Goal: Transaction & Acquisition: Purchase product/service

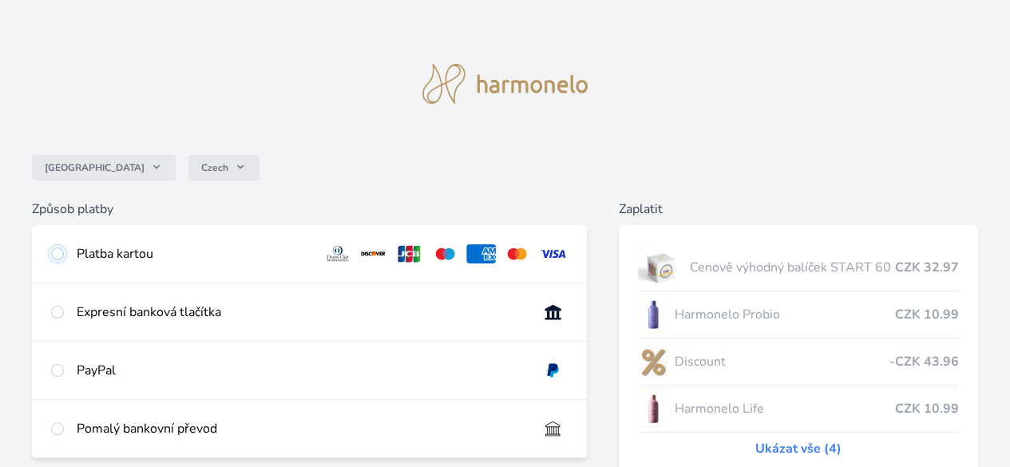
click at [64, 254] on input "radio" at bounding box center [57, 254] width 13 height 13
radio input "true"
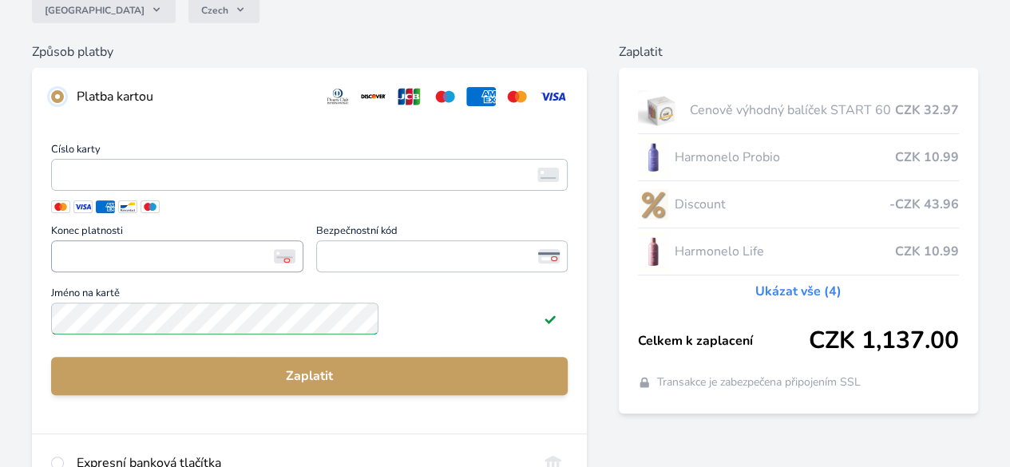
scroll to position [160, 0]
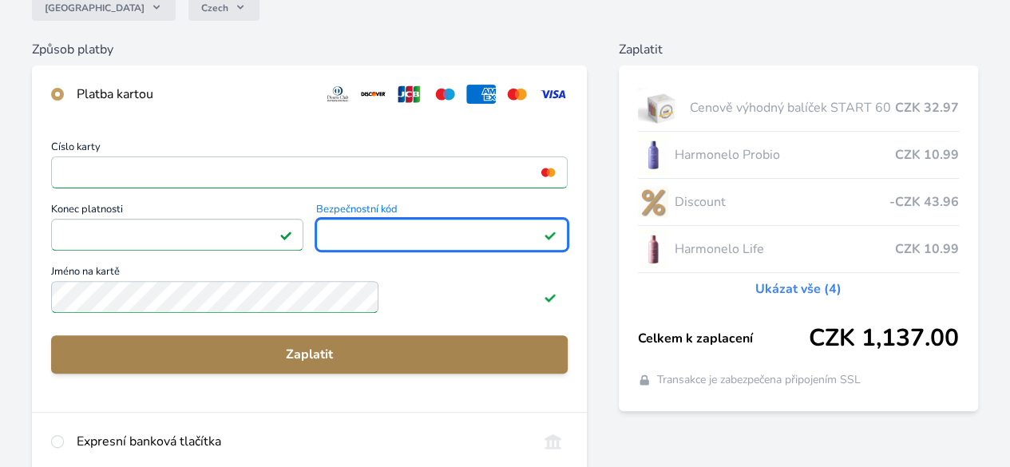
click at [381, 364] on span "Zaplatit" at bounding box center [309, 354] width 491 height 19
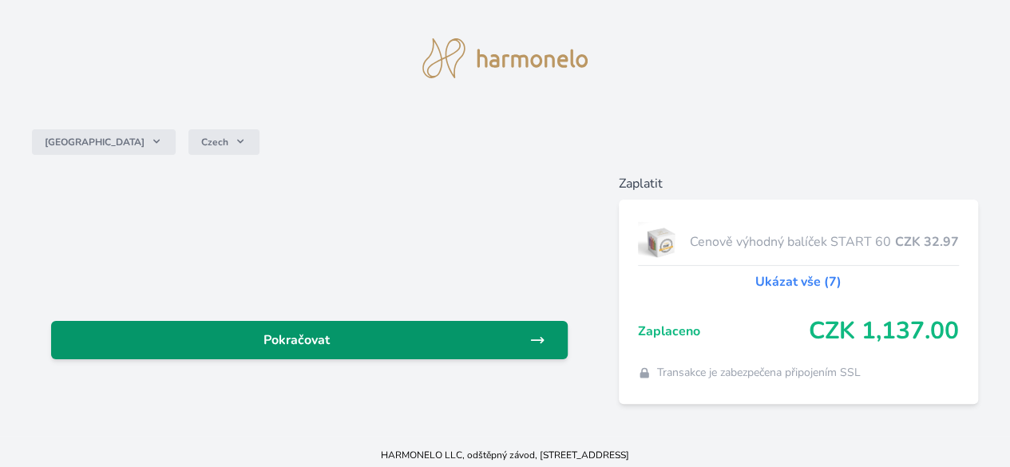
scroll to position [1, 0]
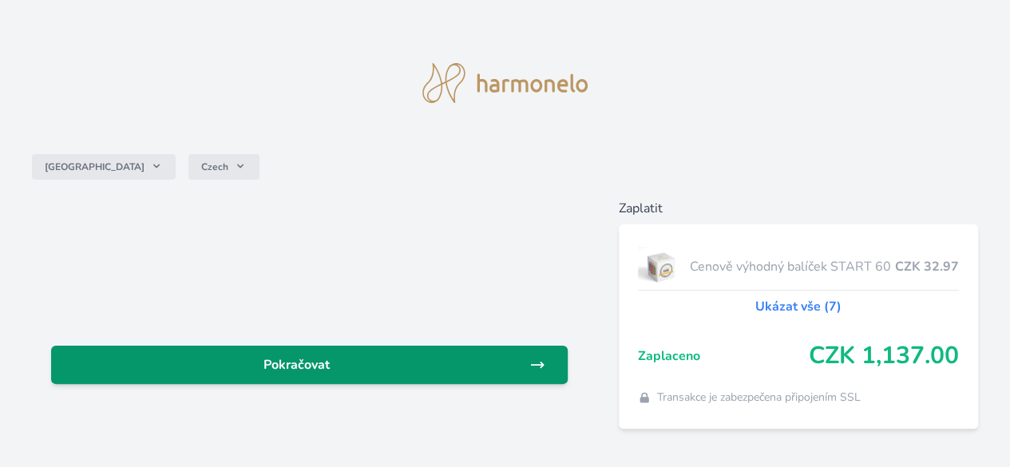
click at [340, 358] on span "Pokračovat" at bounding box center [296, 364] width 465 height 19
